Goal: Transaction & Acquisition: Book appointment/travel/reservation

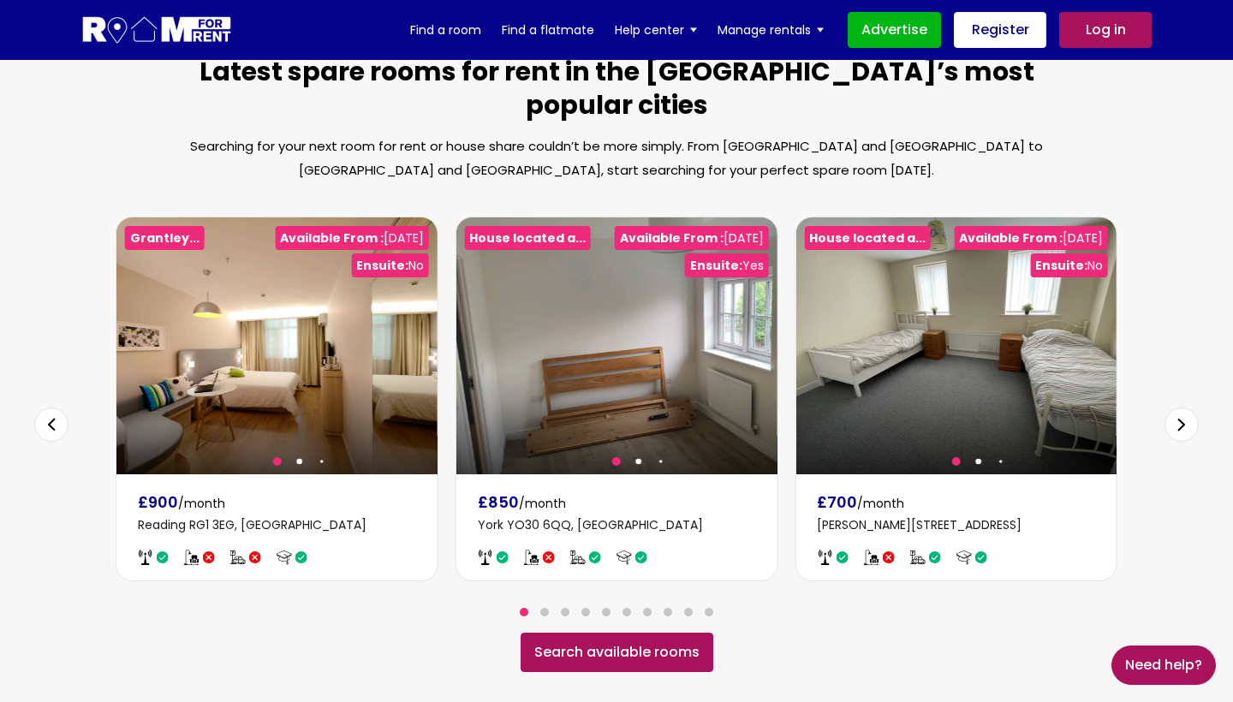
scroll to position [956, 0]
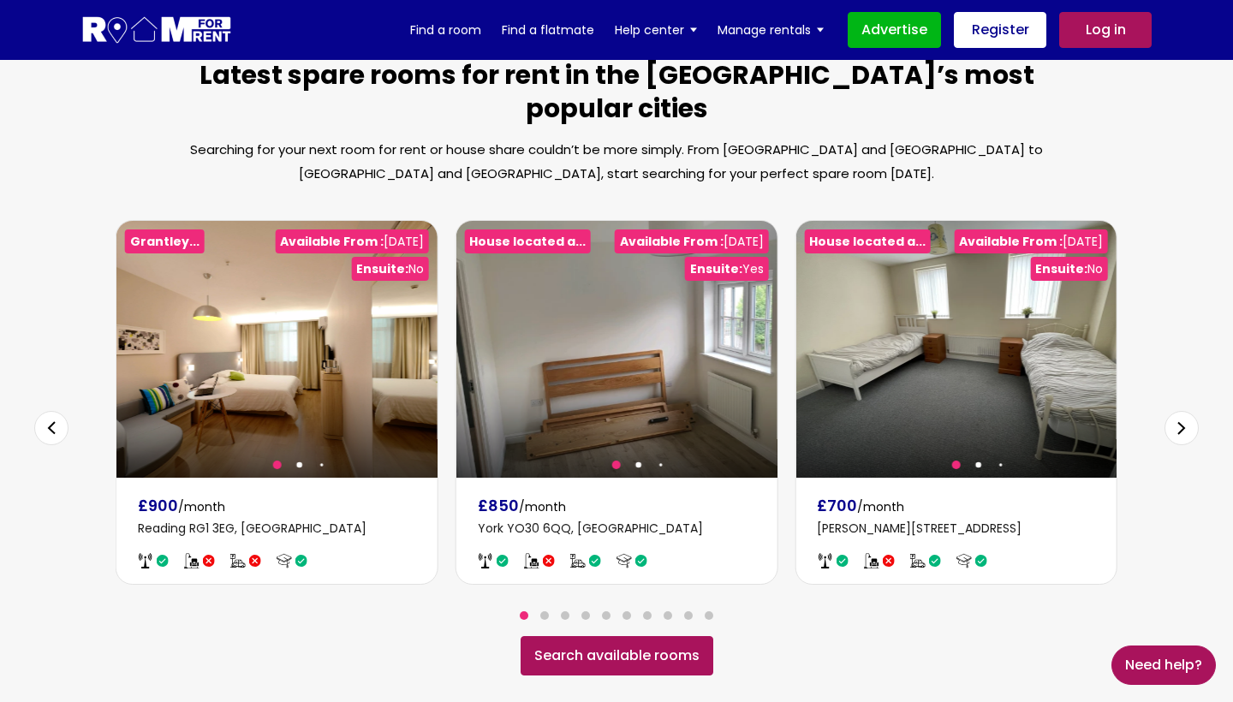
click at [591, 639] on link "Search available rooms" at bounding box center [616, 655] width 193 height 39
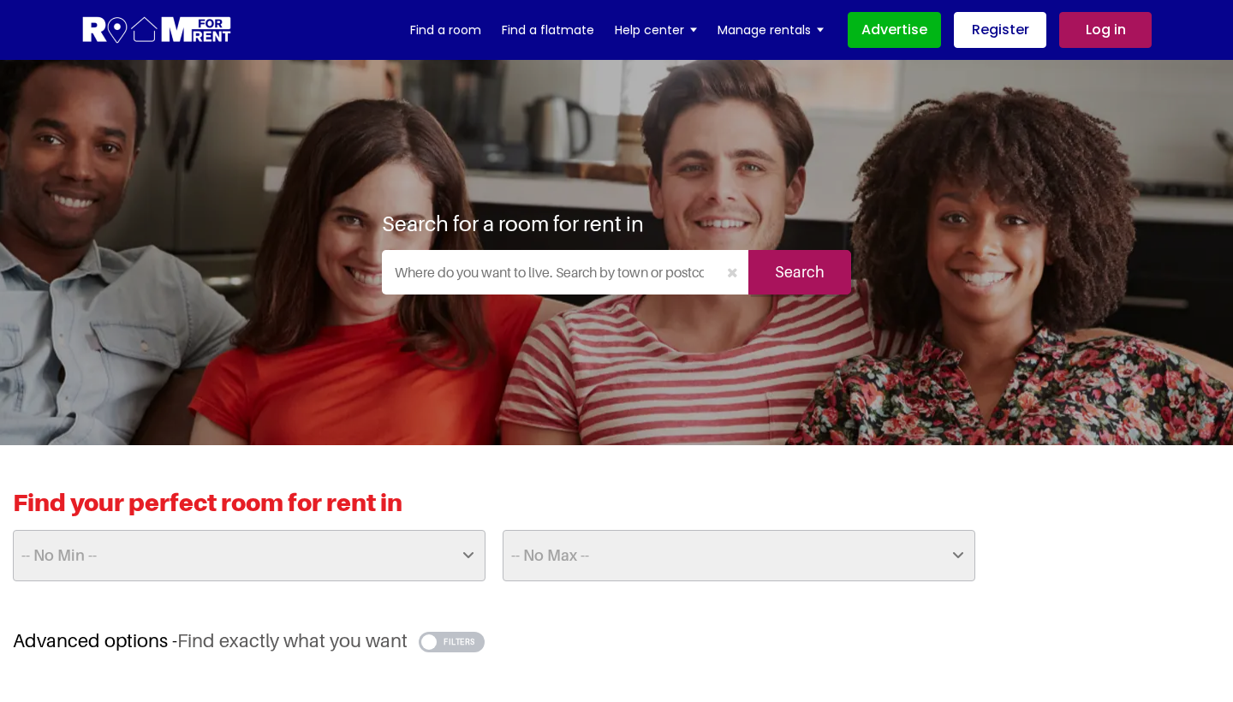
click at [504, 284] on input "text" at bounding box center [549, 272] width 335 height 45
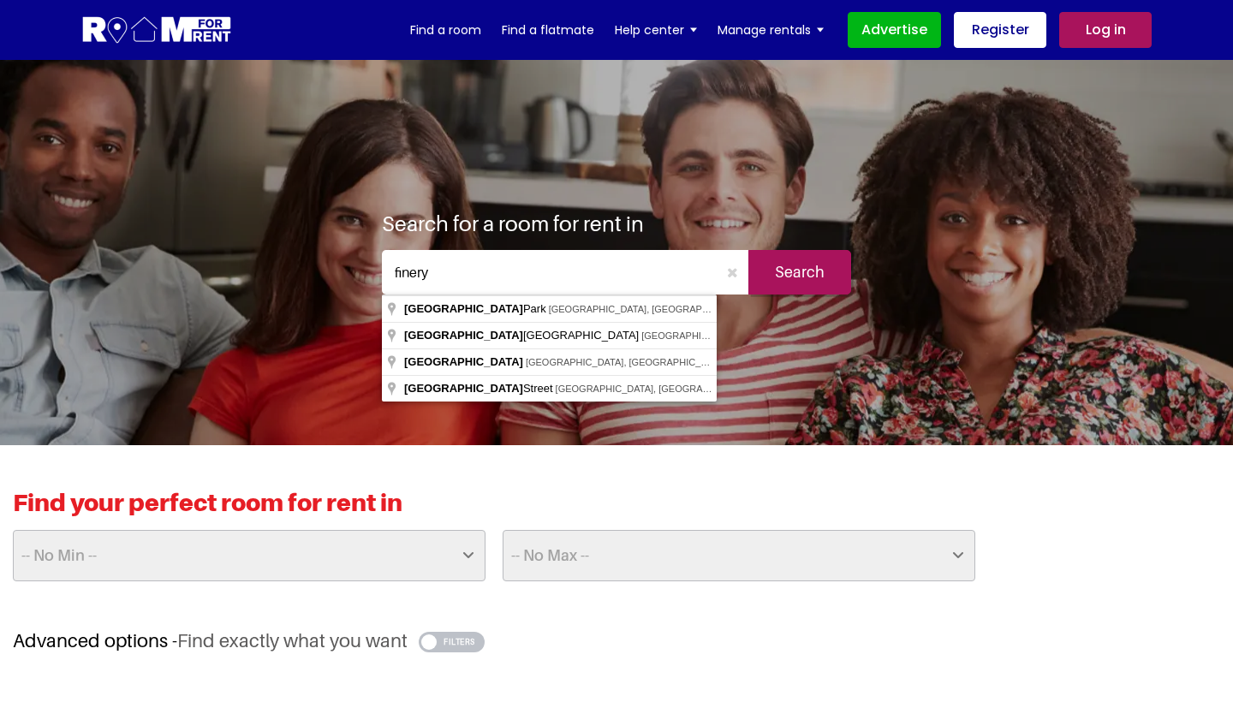
type input "Finsbury Park, London, UK"
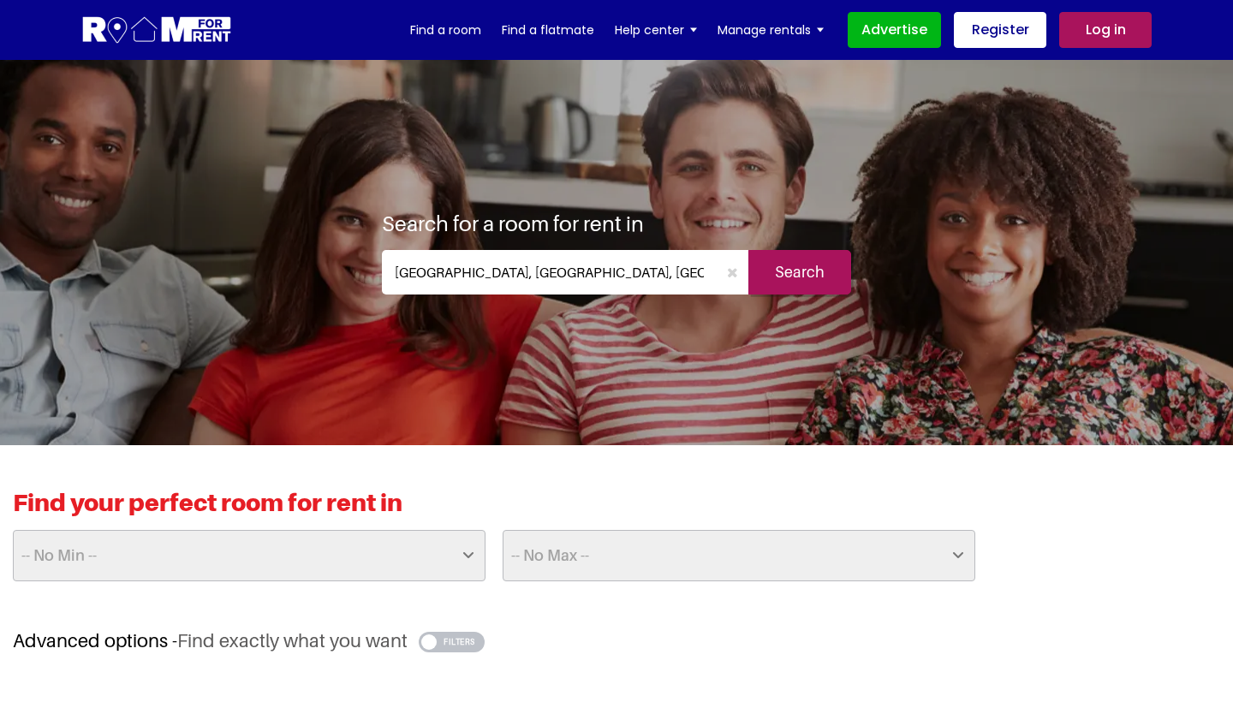
drag, startPoint x: 504, startPoint y: 284, endPoint x: 535, endPoint y: 316, distance: 44.2
click at [823, 271] on input "Search" at bounding box center [799, 272] width 103 height 45
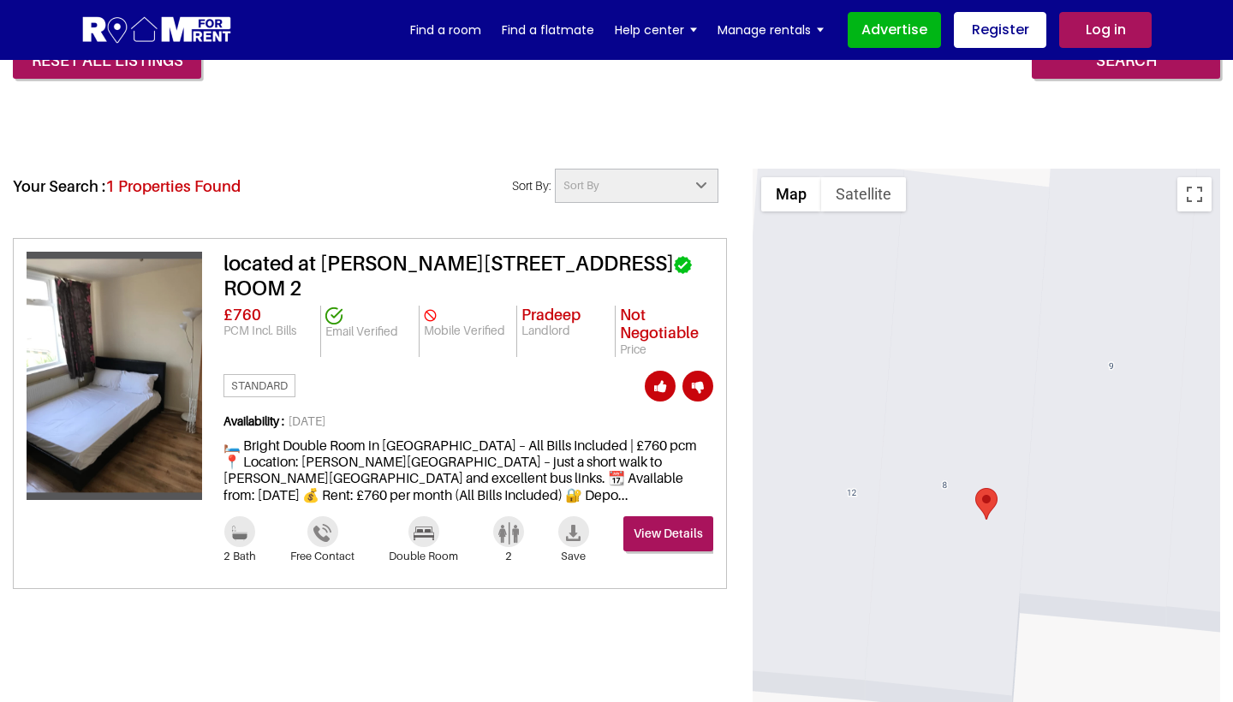
scroll to position [669, 0]
drag, startPoint x: 295, startPoint y: 469, endPoint x: 447, endPoint y: 493, distance: 153.4
click at [447, 493] on div "Availability : 03 Aug 2025 🛏️ Bright Double Room in Kilburn – All Bills Include…" at bounding box center [468, 465] width 490 height 102
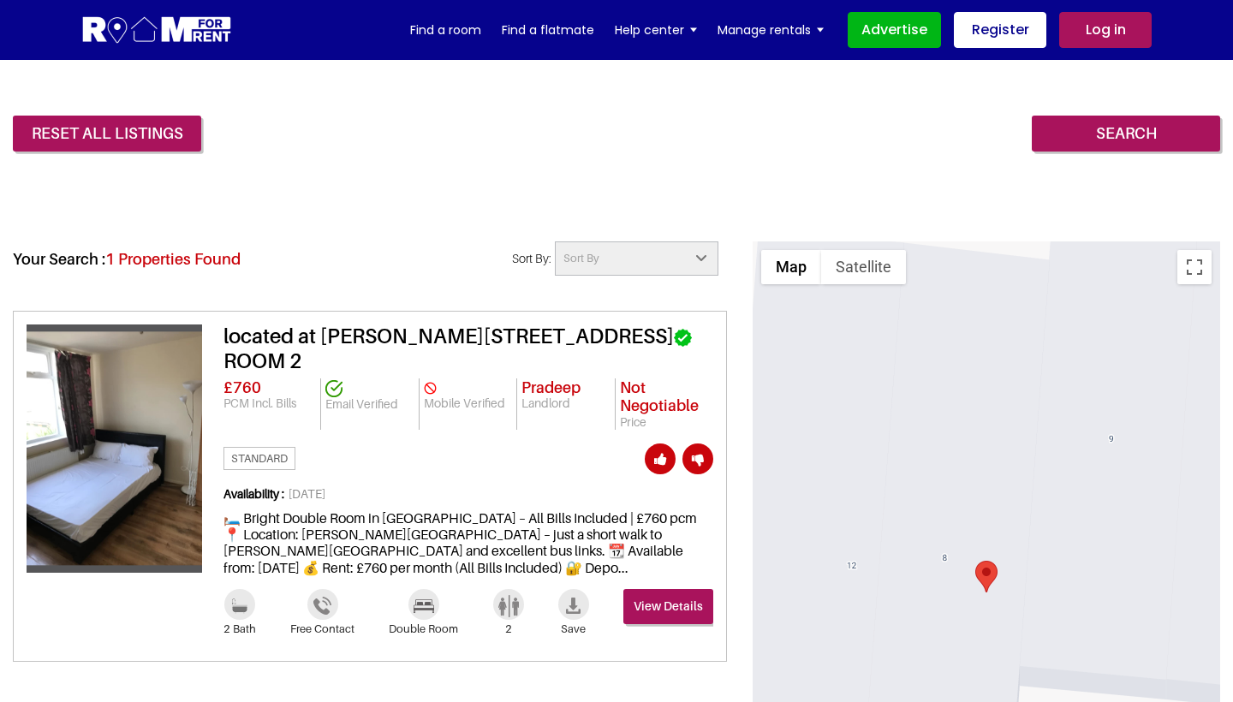
scroll to position [594, 0]
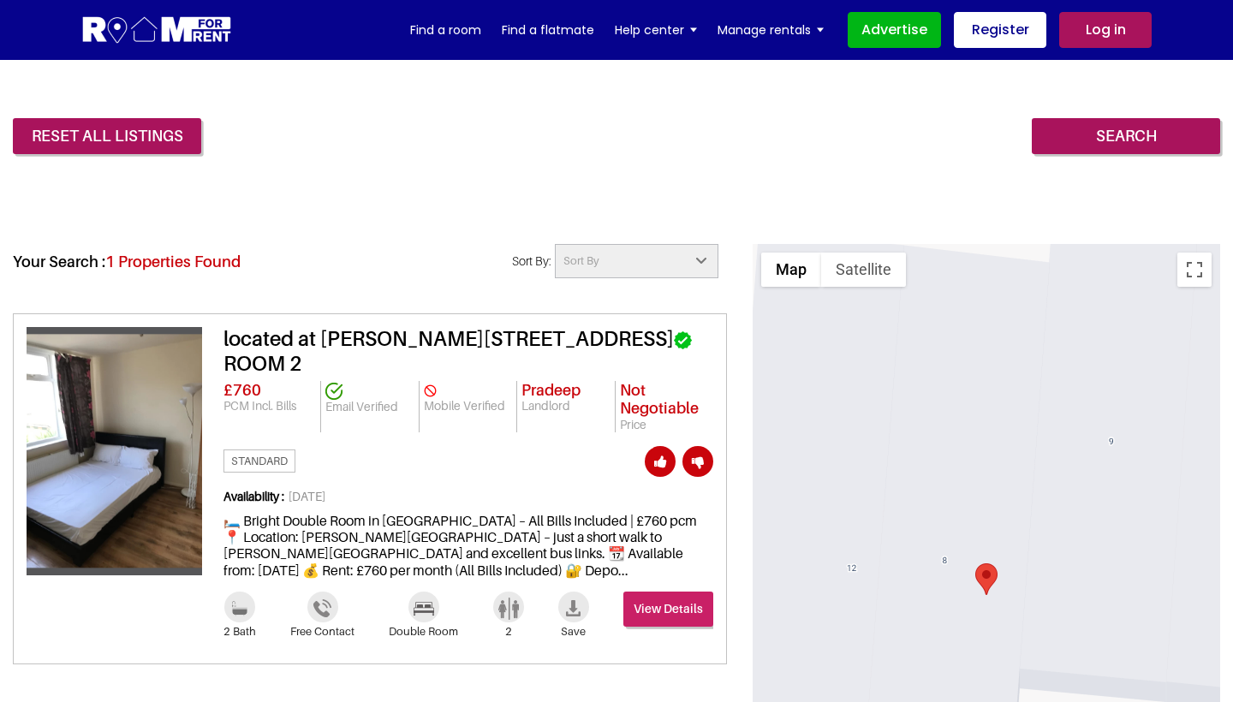
click at [669, 603] on link "View Details" at bounding box center [668, 609] width 90 height 35
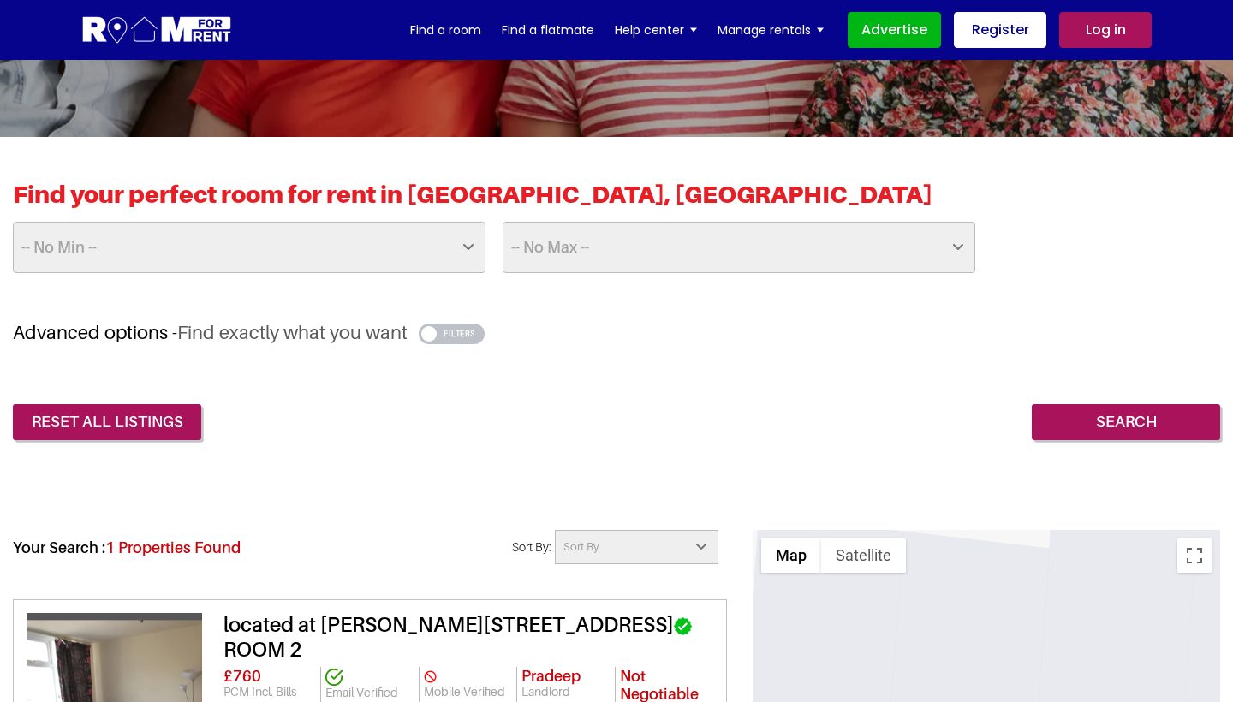
scroll to position [307, 0]
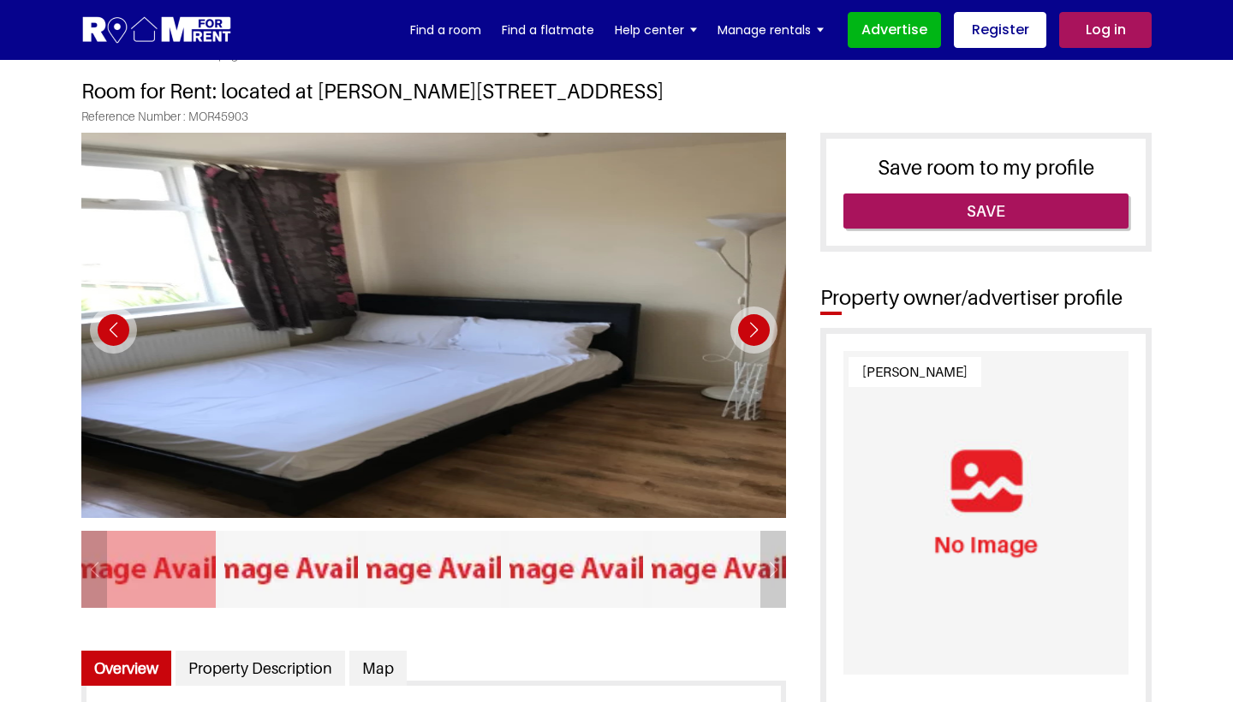
scroll to position [56, 0]
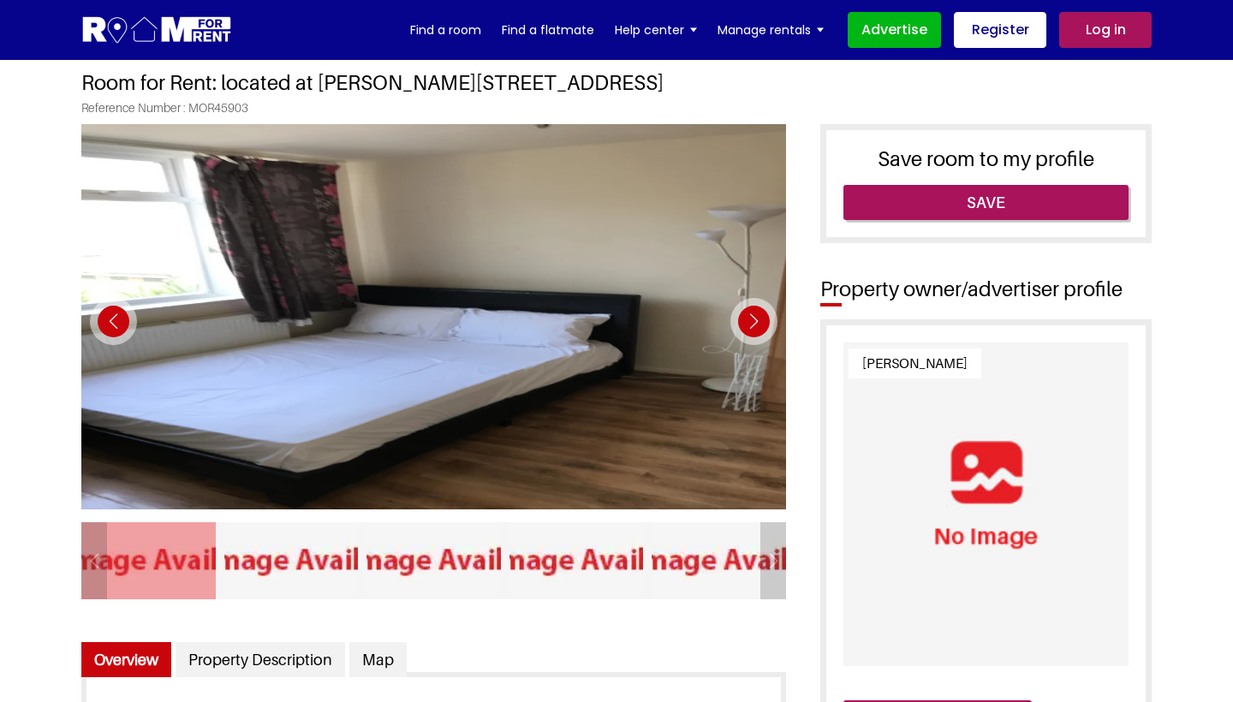
click at [746, 311] on div "Next slide" at bounding box center [753, 321] width 47 height 47
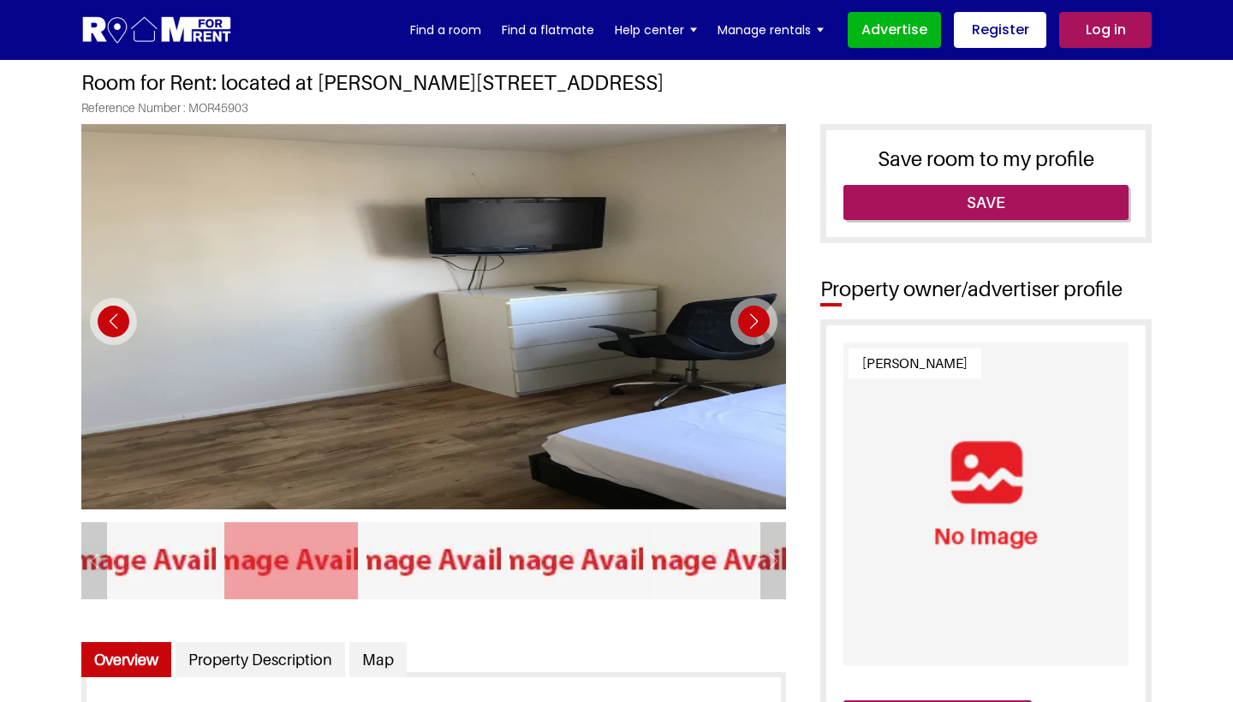
click at [746, 311] on div "Next slide" at bounding box center [753, 321] width 47 height 47
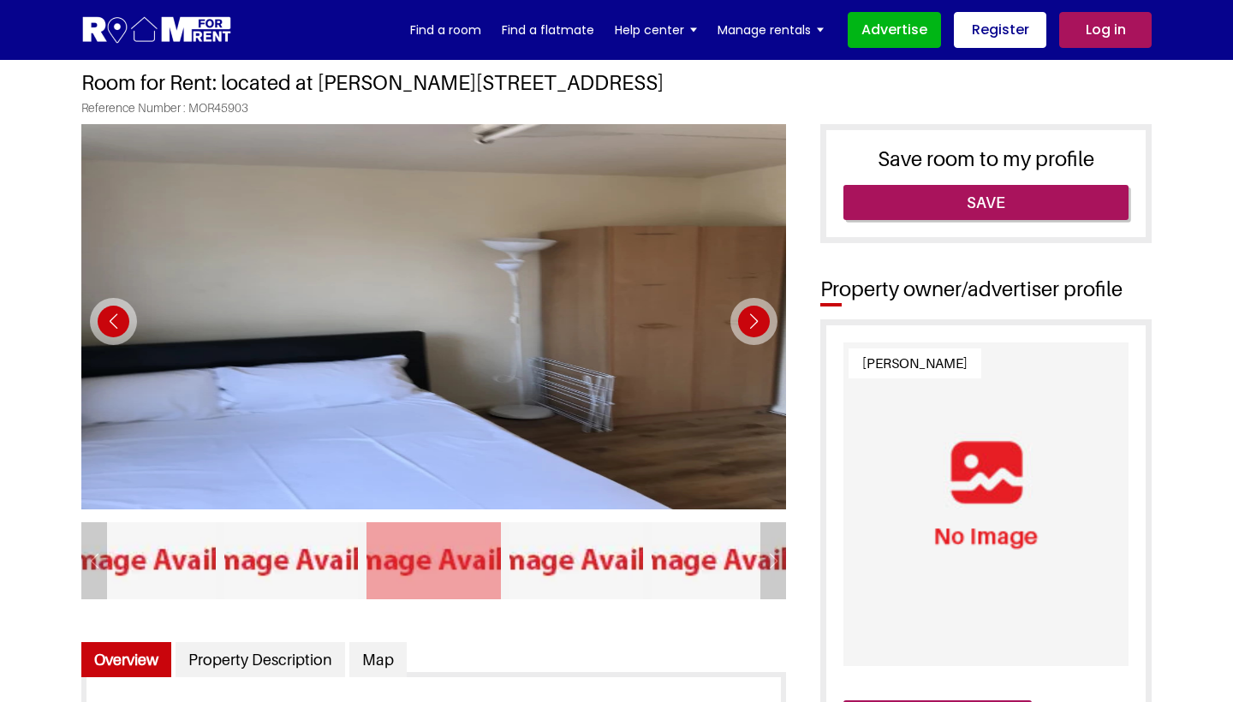
click at [746, 311] on div "Next slide" at bounding box center [753, 321] width 47 height 47
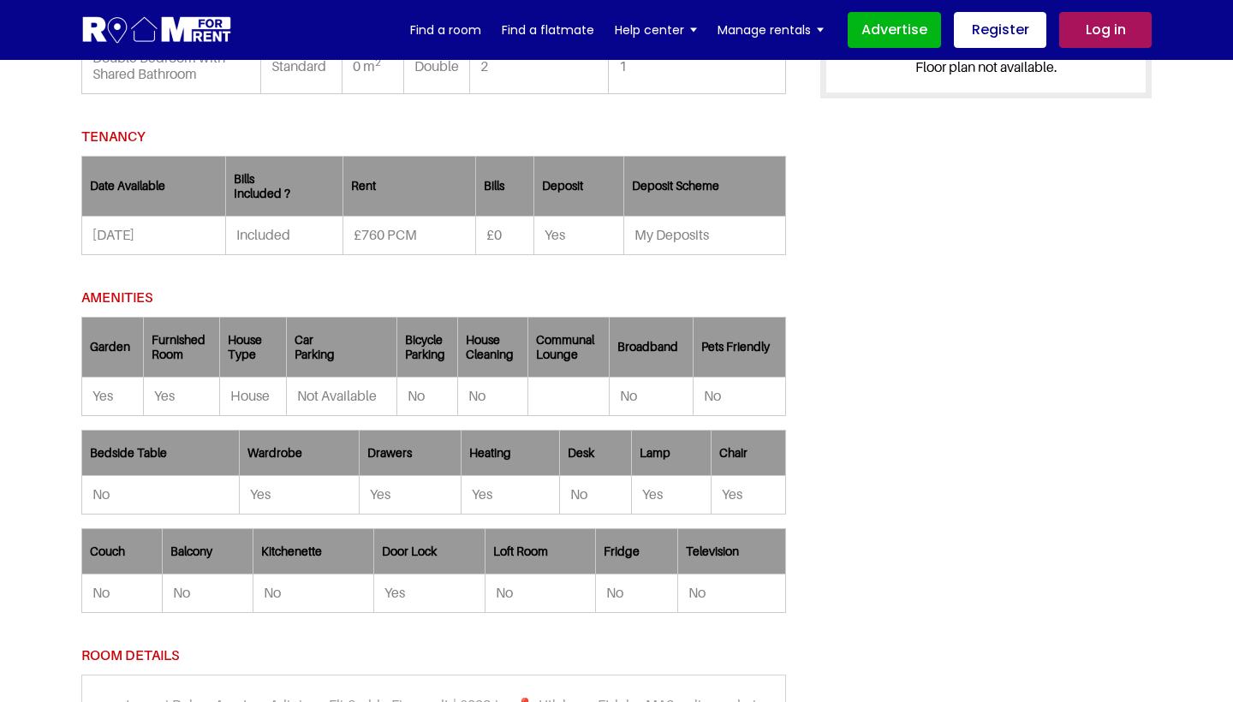
scroll to position [1158, 0]
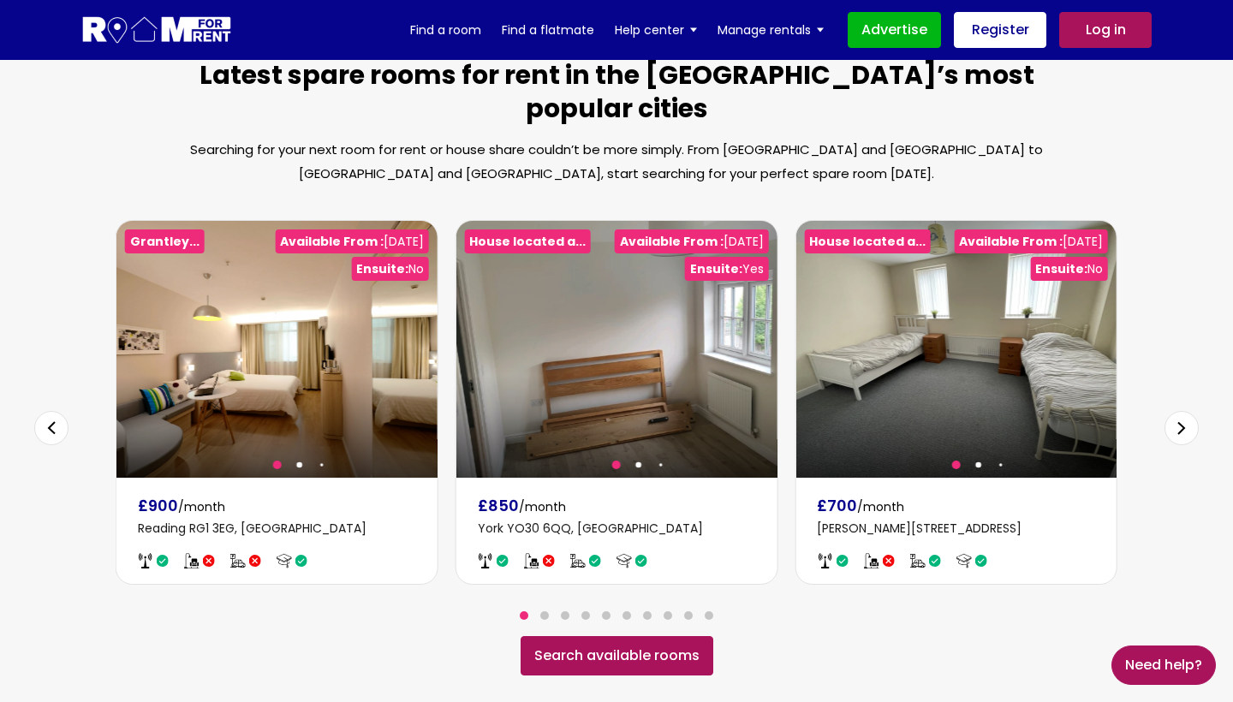
click at [1183, 411] on div "Next slide" at bounding box center [1181, 428] width 34 height 34
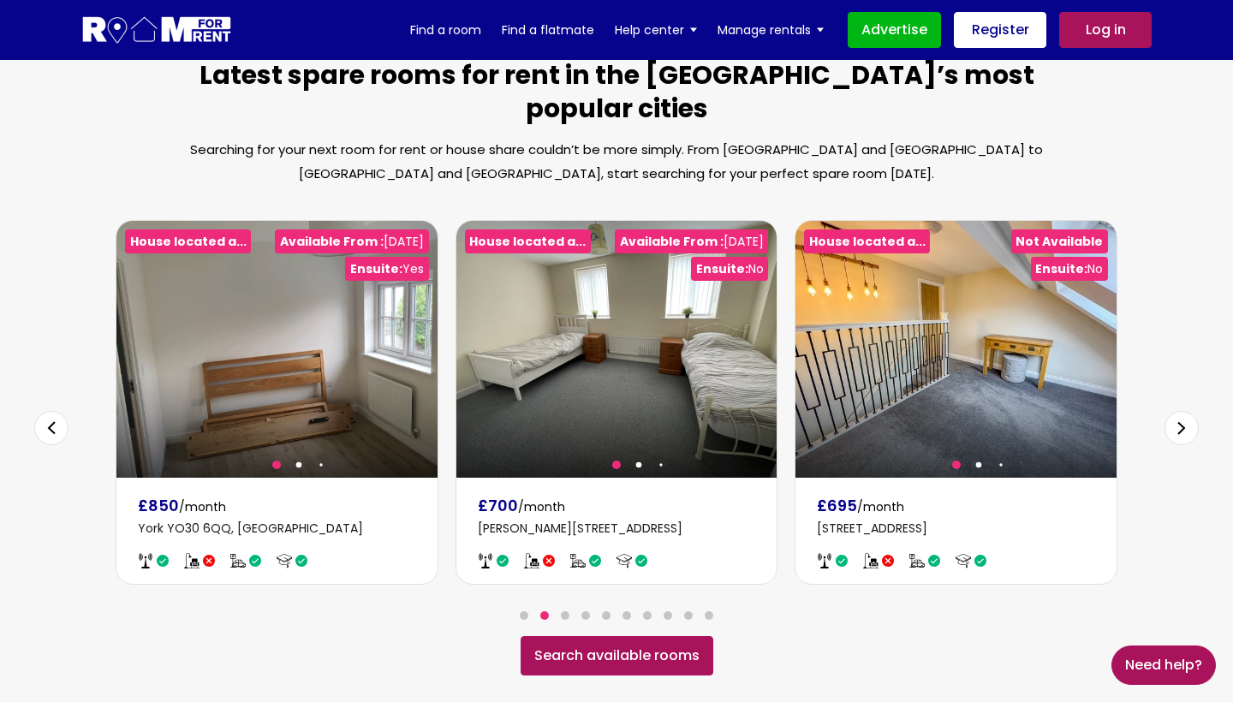
click at [1183, 411] on div "Next slide" at bounding box center [1181, 428] width 34 height 34
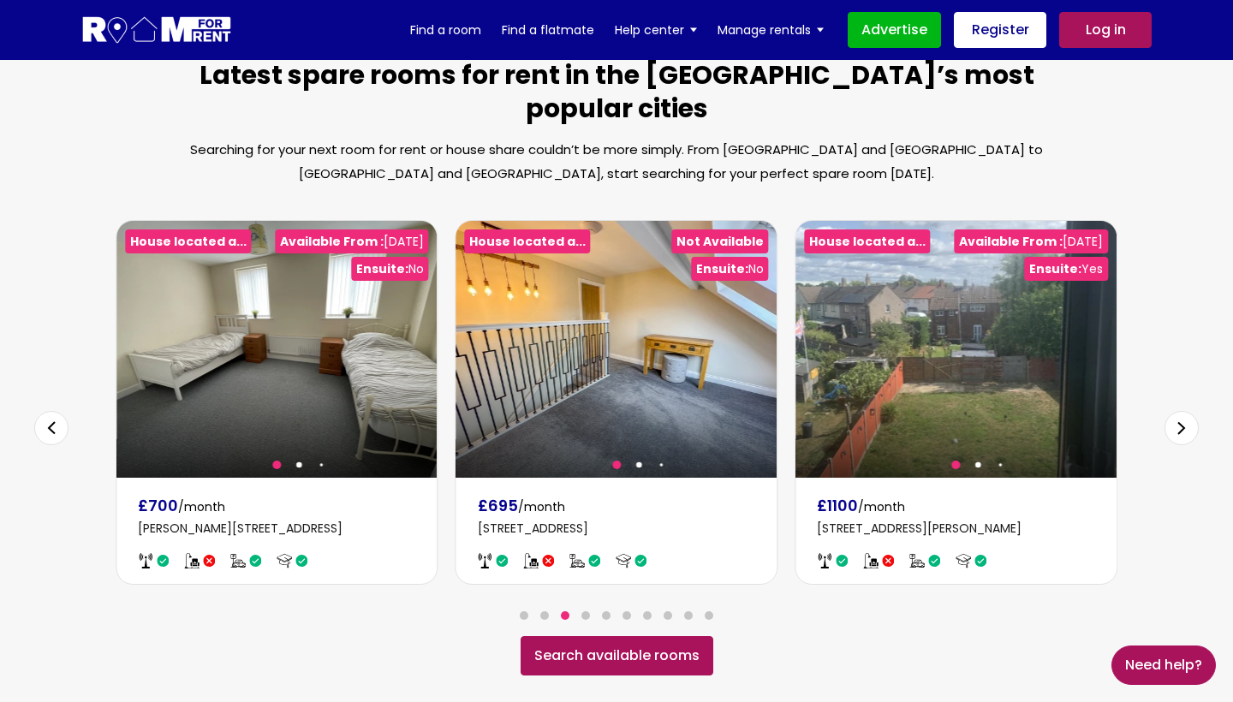
click at [1183, 411] on div "Next slide" at bounding box center [1181, 428] width 34 height 34
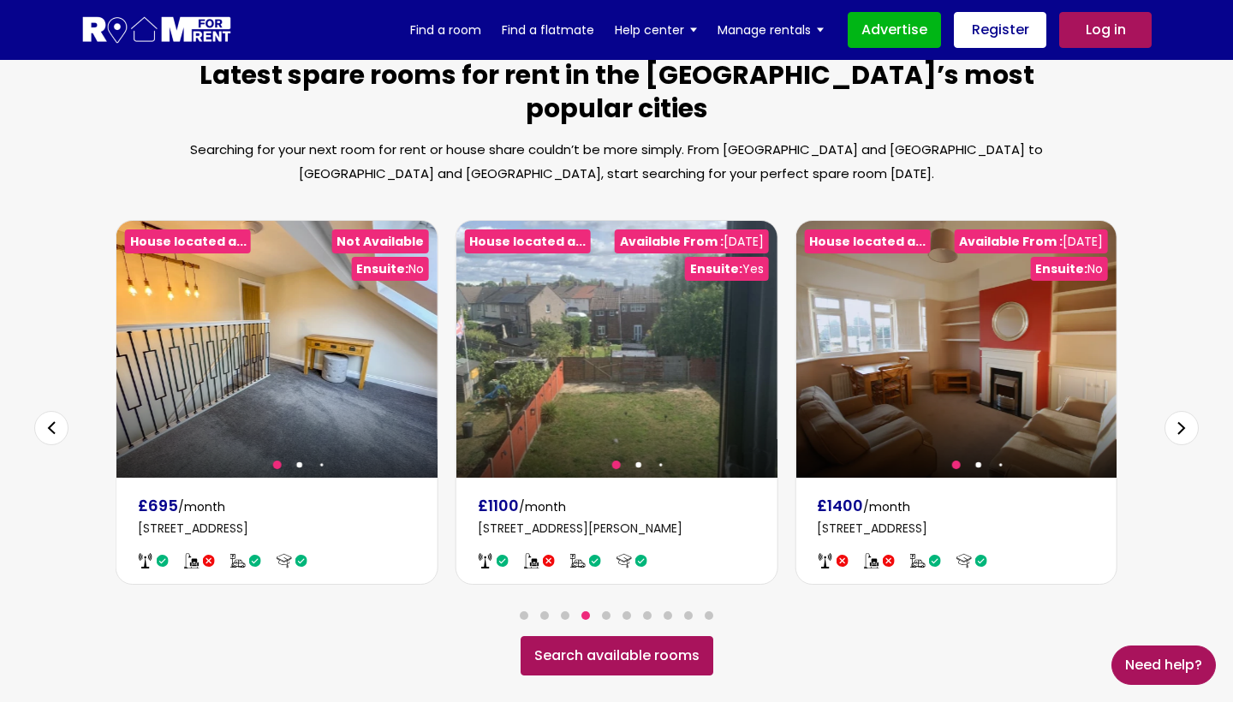
click at [1183, 411] on div "Next slide" at bounding box center [1181, 428] width 34 height 34
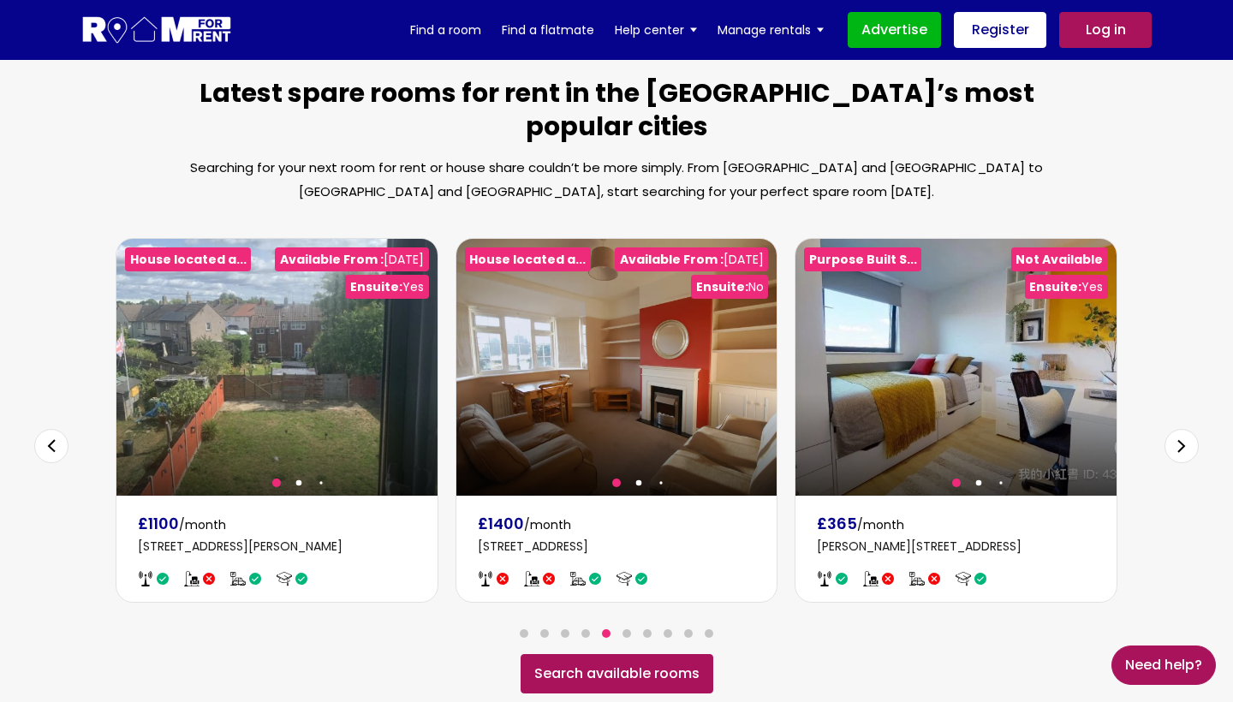
scroll to position [941, 0]
